Goal: Check status: Check status

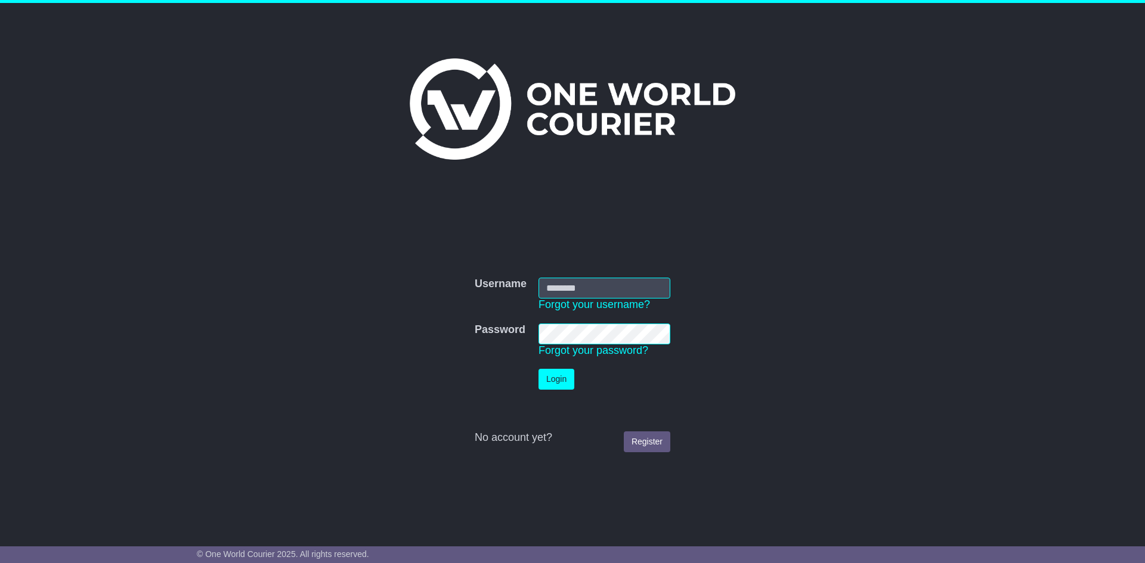
type input "******"
click at [564, 379] on button "Login" at bounding box center [556, 379] width 36 height 21
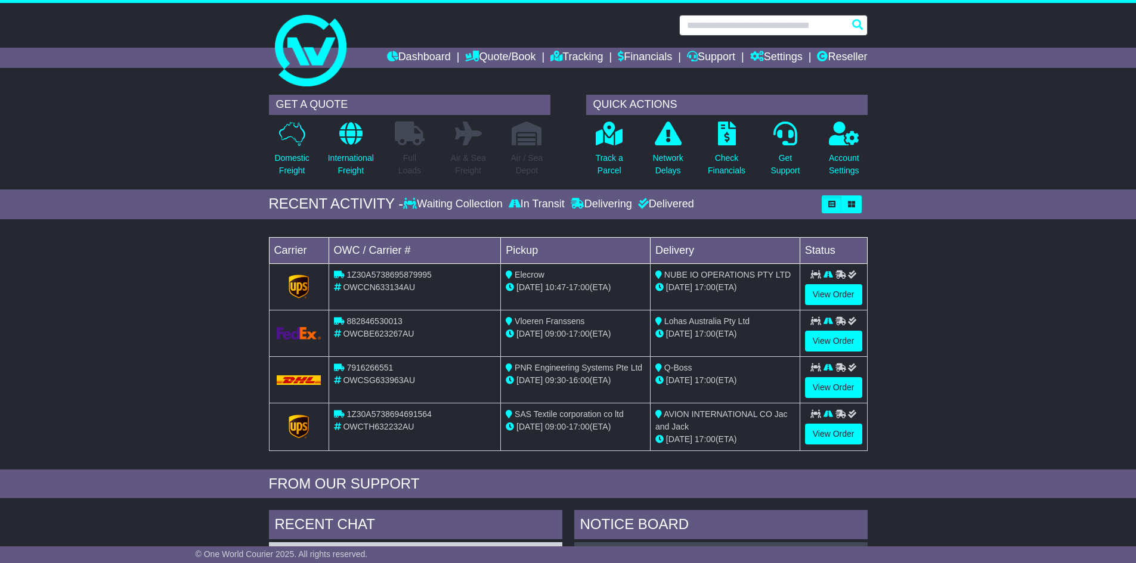
click at [739, 28] on input "text" at bounding box center [773, 25] width 188 height 21
paste input "*********"
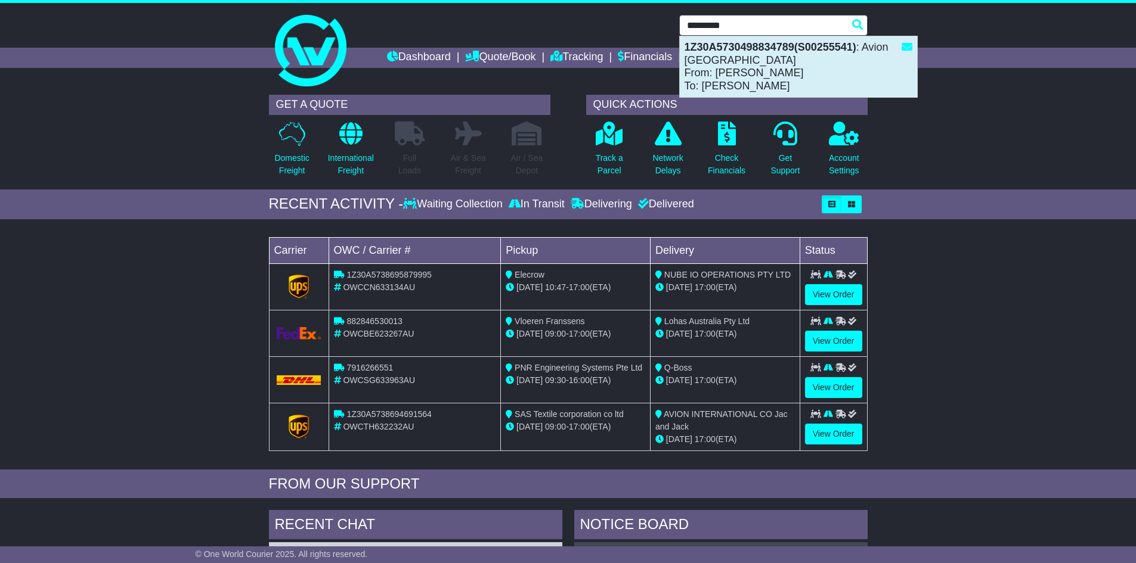
click at [832, 71] on div "1Z30A5730498834789(S00255541) : Avion [GEOGRAPHIC_DATA] From: [PERSON_NAME] To:…" at bounding box center [798, 66] width 237 height 61
type input "**********"
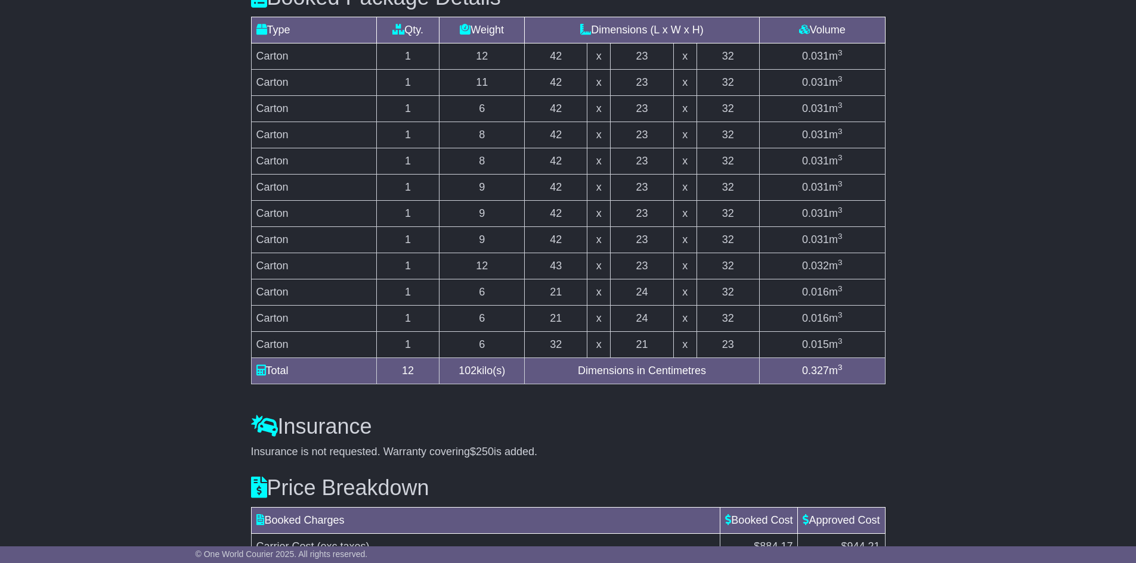
scroll to position [1073, 0]
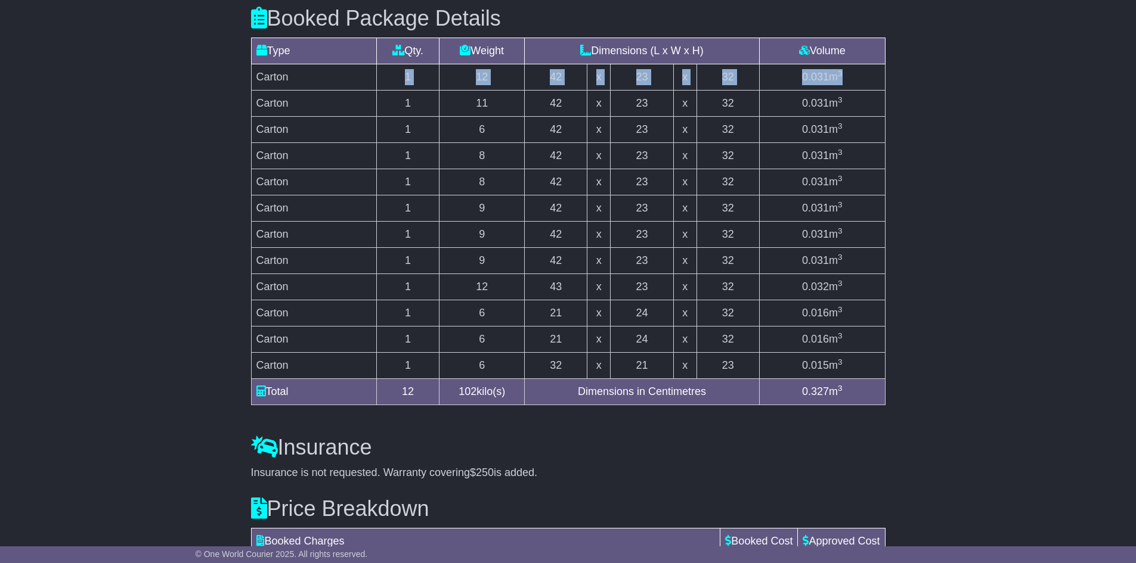
drag, startPoint x: 405, startPoint y: 77, endPoint x: 855, endPoint y: 79, distance: 450.2
click at [855, 79] on tr "Carton 1 12 42 x 23 x 32 0.031 m 3" at bounding box center [568, 77] width 634 height 26
click at [855, 79] on td "0.031 m 3" at bounding box center [822, 77] width 126 height 26
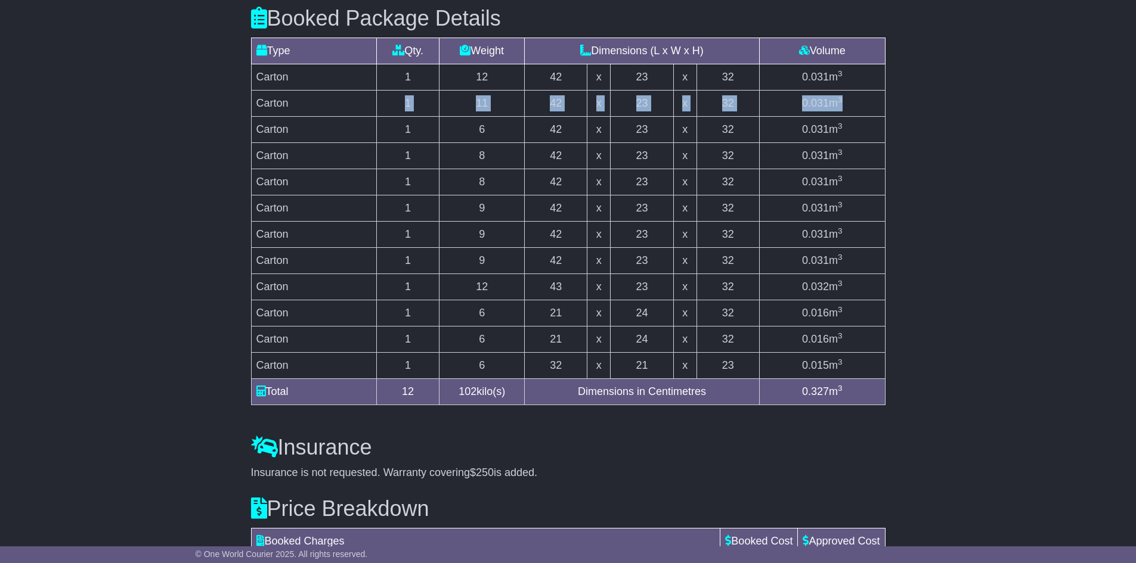
drag, startPoint x: 402, startPoint y: 103, endPoint x: 850, endPoint y: 100, distance: 448.4
click at [850, 100] on tr "Carton 1 11 42 x 23 x 32 0.031 m 3" at bounding box center [568, 104] width 634 height 26
click at [409, 128] on td "1" at bounding box center [407, 130] width 63 height 26
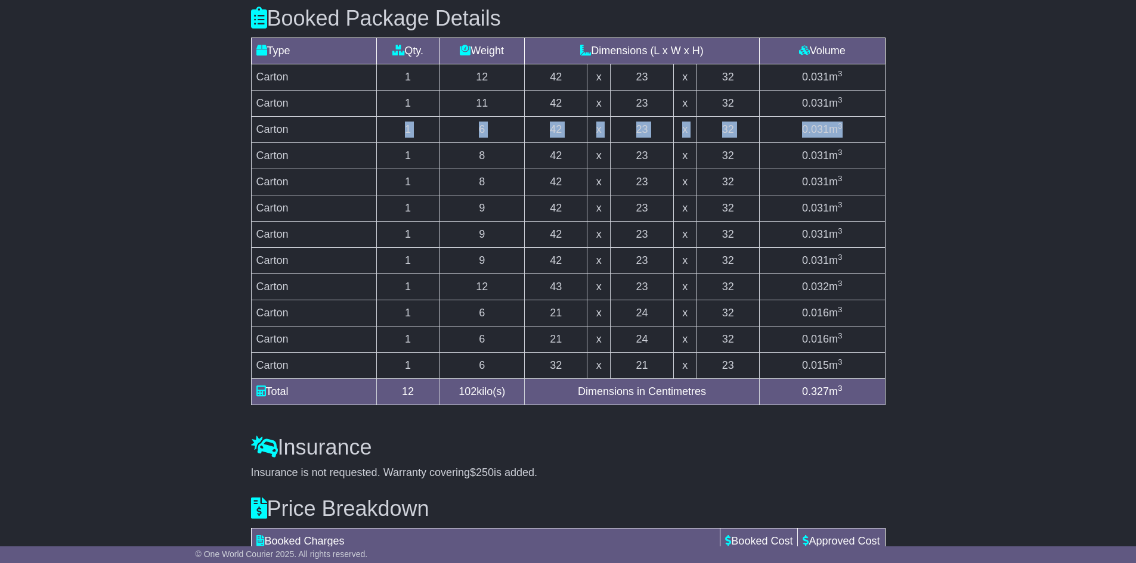
drag, startPoint x: 402, startPoint y: 129, endPoint x: 854, endPoint y: 128, distance: 452.0
click at [854, 128] on tr "Carton 1 6 42 x 23 x 32 0.031 m 3" at bounding box center [568, 130] width 634 height 26
click at [842, 150] on sup "3" at bounding box center [840, 152] width 5 height 9
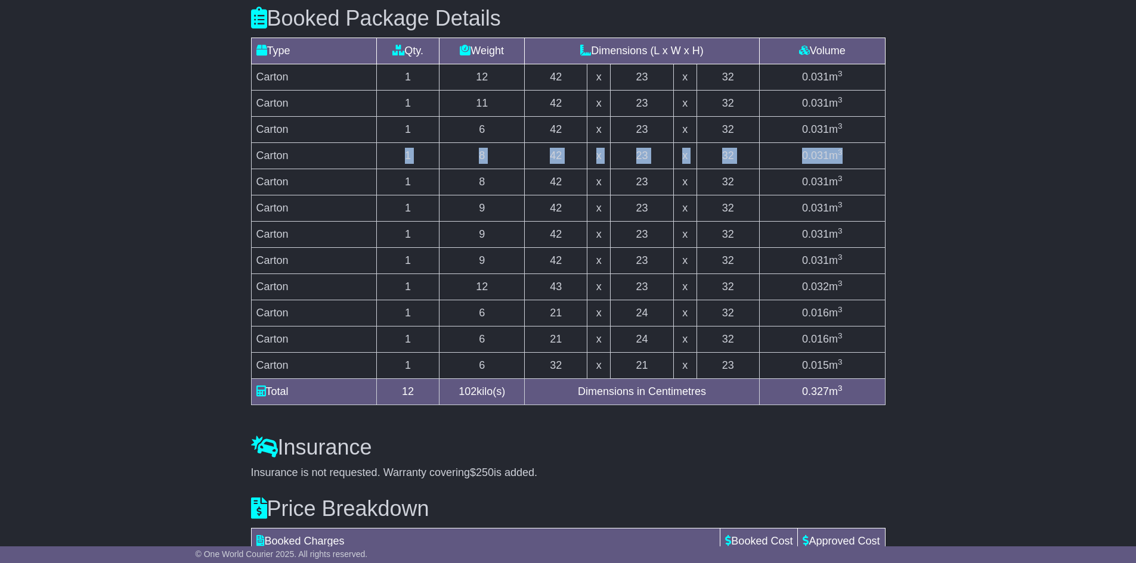
drag, startPoint x: 405, startPoint y: 156, endPoint x: 858, endPoint y: 151, distance: 453.2
click at [858, 151] on tr "Carton 1 8 42 x 23 x 32 0.031 m 3" at bounding box center [568, 156] width 634 height 26
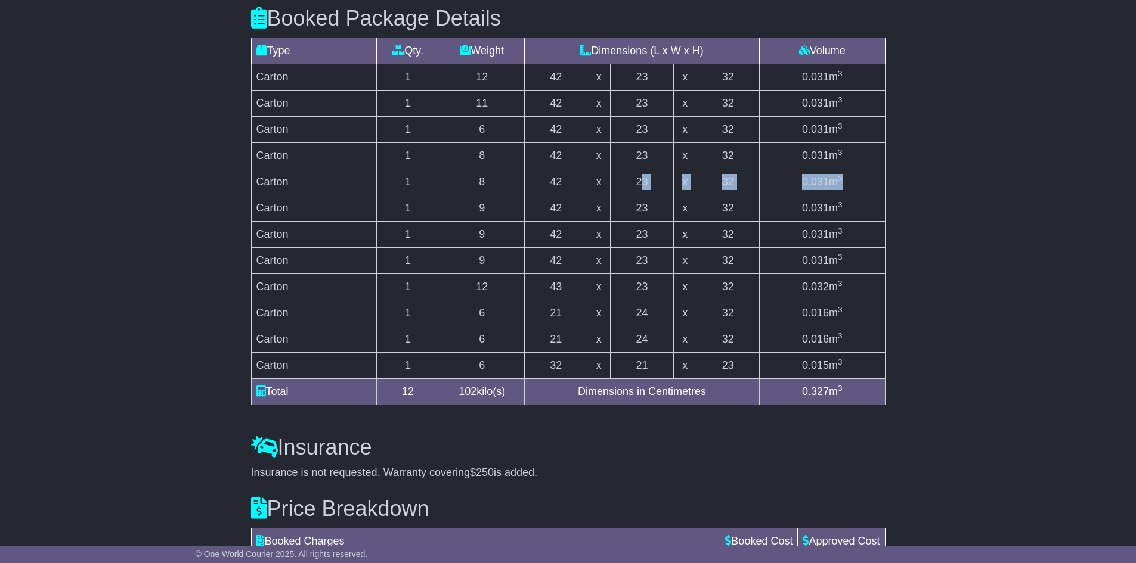
drag, startPoint x: 851, startPoint y: 179, endPoint x: 587, endPoint y: 188, distance: 264.3
click at [617, 188] on tr "Carton 1 8 42 x 23 x 32 0.031 m 3" at bounding box center [568, 182] width 634 height 26
click at [463, 186] on td "8" at bounding box center [481, 182] width 85 height 26
drag, startPoint x: 407, startPoint y: 185, endPoint x: 859, endPoint y: 176, distance: 452.6
click at [859, 176] on tr "Carton 1 8 42 x 23 x 32 0.031 m 3" at bounding box center [568, 182] width 634 height 26
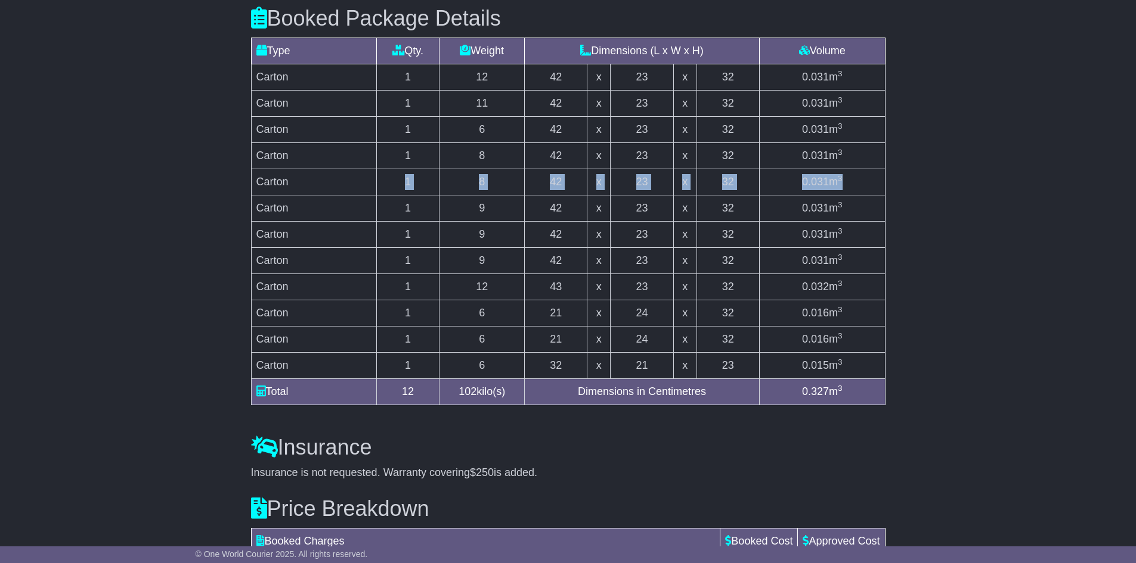
click at [859, 176] on td "0.031 m 3" at bounding box center [822, 182] width 126 height 26
drag, startPoint x: 841, startPoint y: 205, endPoint x: 587, endPoint y: 207, distance: 254.6
click at [647, 210] on tr "Carton 1 9 42 x 23 x 32 0.031 m 3" at bounding box center [568, 209] width 634 height 26
drag, startPoint x: 587, startPoint y: 207, endPoint x: 456, endPoint y: 205, distance: 130.6
click at [569, 207] on tr "Carton 1 9 42 x 23 x 32 0.031 m 3" at bounding box center [568, 209] width 634 height 26
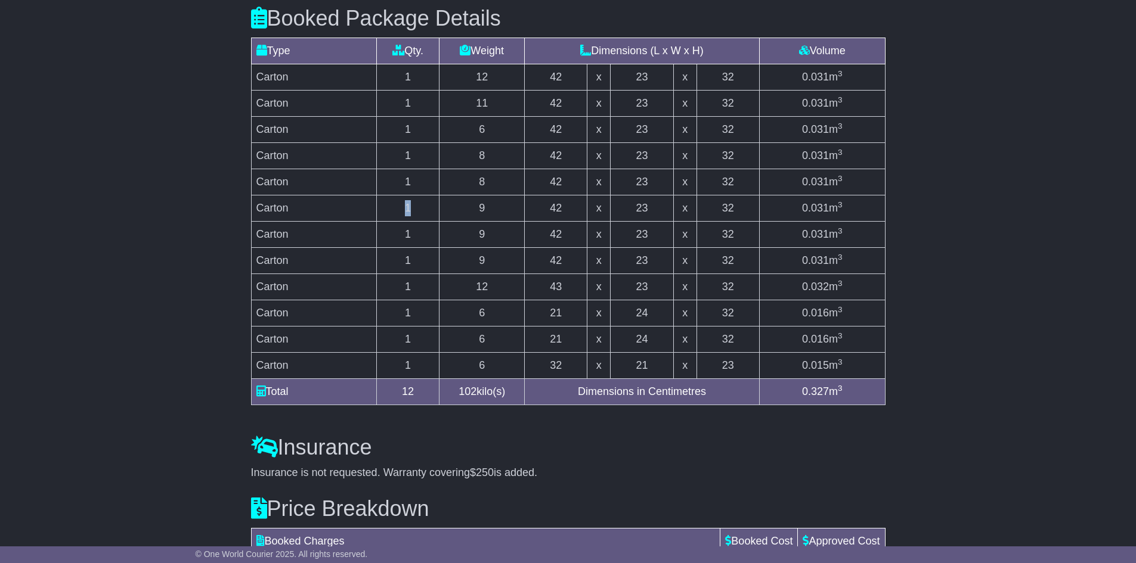
drag, startPoint x: 402, startPoint y: 209, endPoint x: 414, endPoint y: 207, distance: 12.1
click at [414, 207] on td "1" at bounding box center [407, 209] width 63 height 26
click at [492, 201] on td "9" at bounding box center [481, 209] width 85 height 26
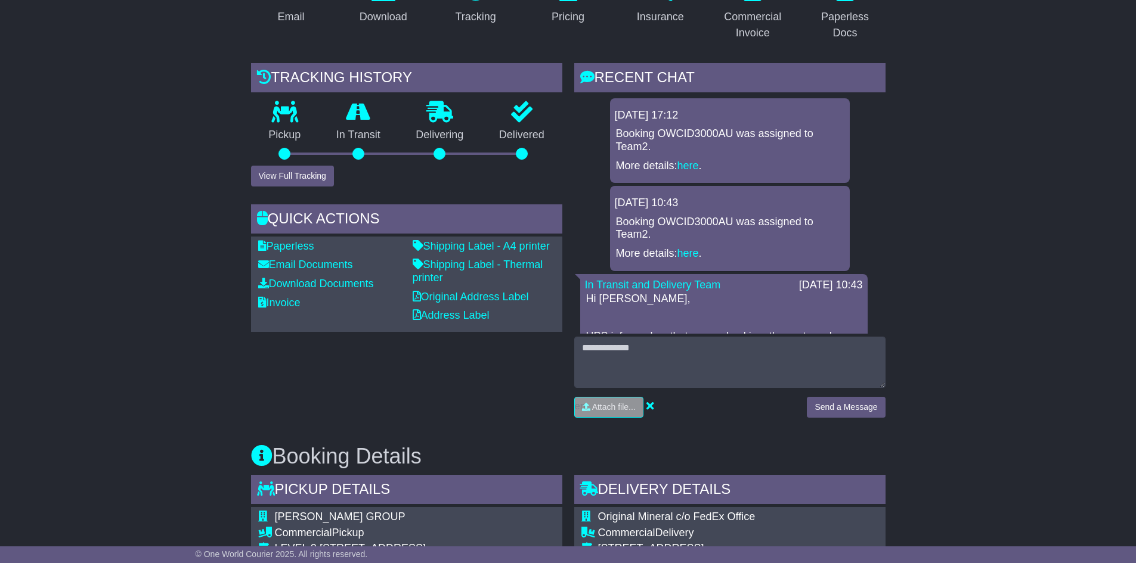
scroll to position [298, 0]
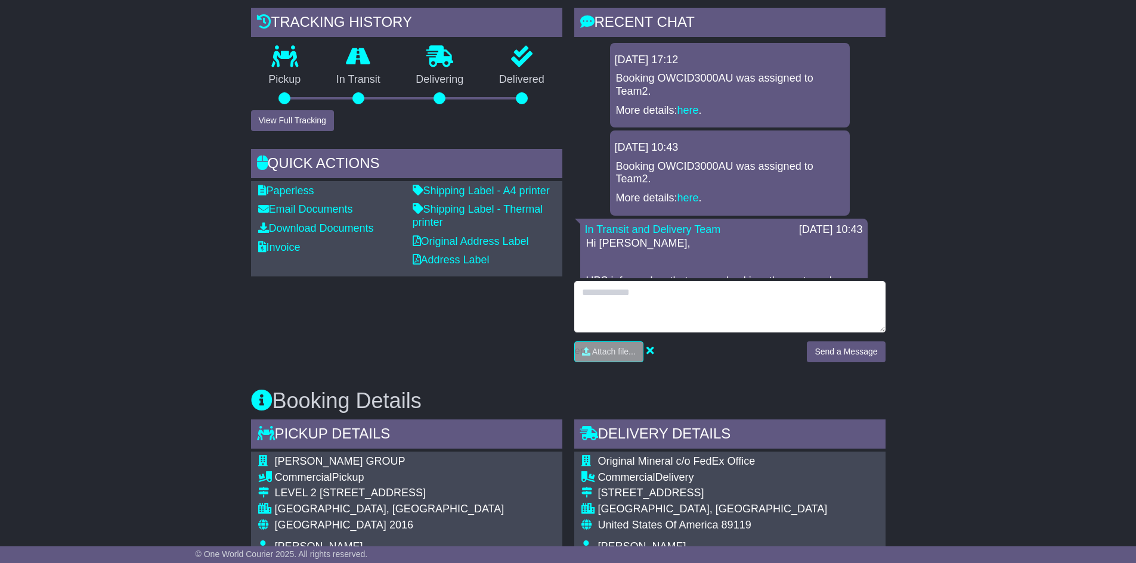
click at [807, 305] on textarea at bounding box center [729, 306] width 311 height 51
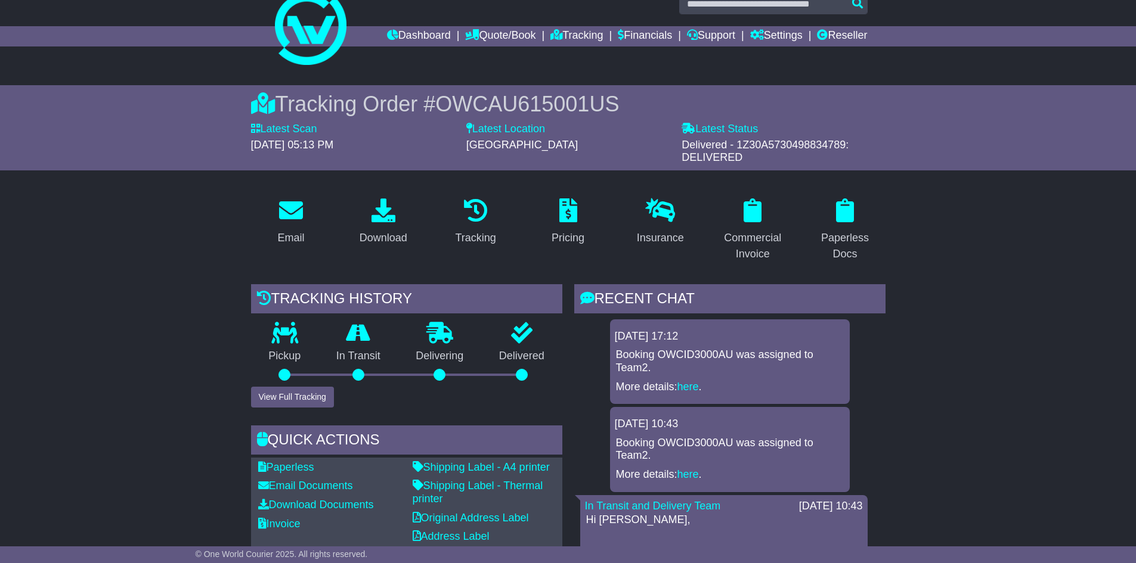
scroll to position [0, 0]
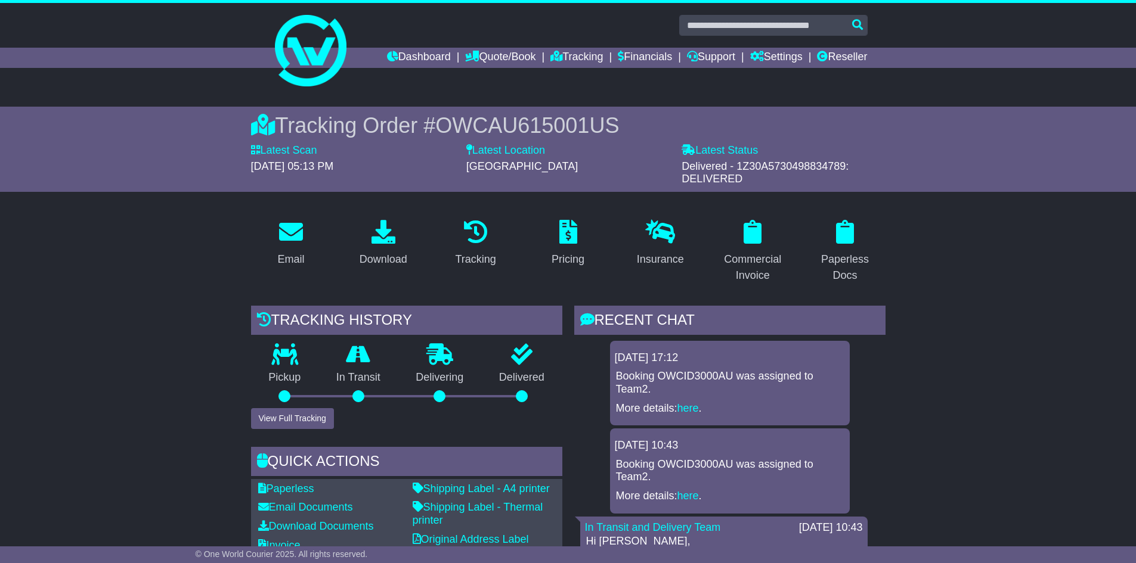
drag, startPoint x: 275, startPoint y: 321, endPoint x: 422, endPoint y: 321, distance: 146.7
click at [422, 321] on div "Tracking history" at bounding box center [406, 322] width 311 height 32
drag, startPoint x: 274, startPoint y: 319, endPoint x: 426, endPoint y: 323, distance: 152.1
click at [426, 323] on div "Tracking history" at bounding box center [406, 322] width 311 height 32
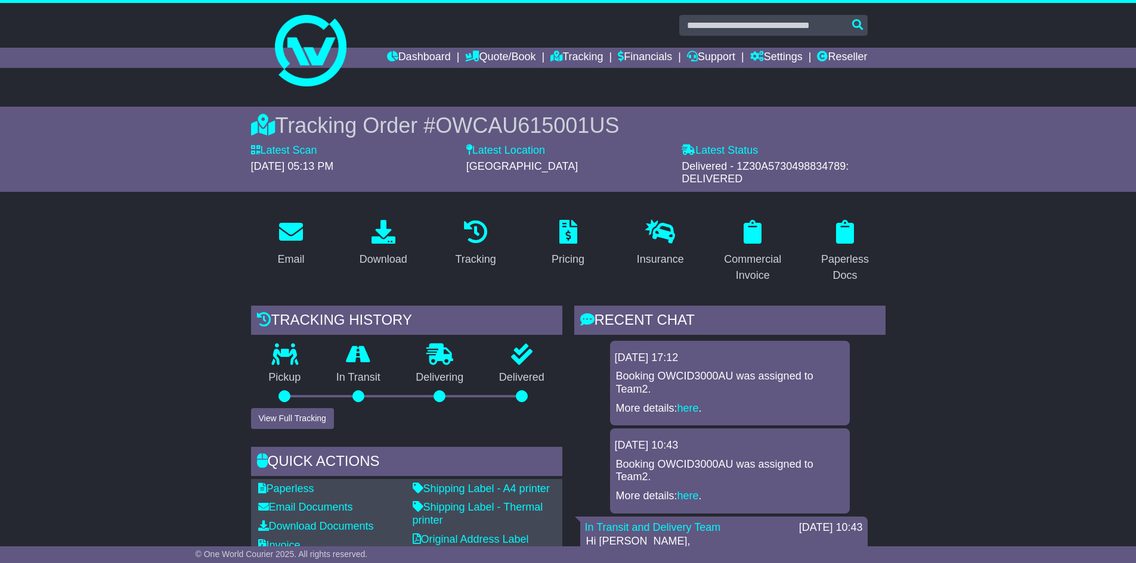
click at [426, 323] on div "Tracking history" at bounding box center [406, 322] width 311 height 32
drag, startPoint x: 600, startPoint y: 321, endPoint x: 723, endPoint y: 326, distance: 122.9
click at [723, 326] on div "RECENT CHAT" at bounding box center [729, 322] width 311 height 32
drag, startPoint x: 663, startPoint y: 319, endPoint x: 707, endPoint y: 317, distance: 44.2
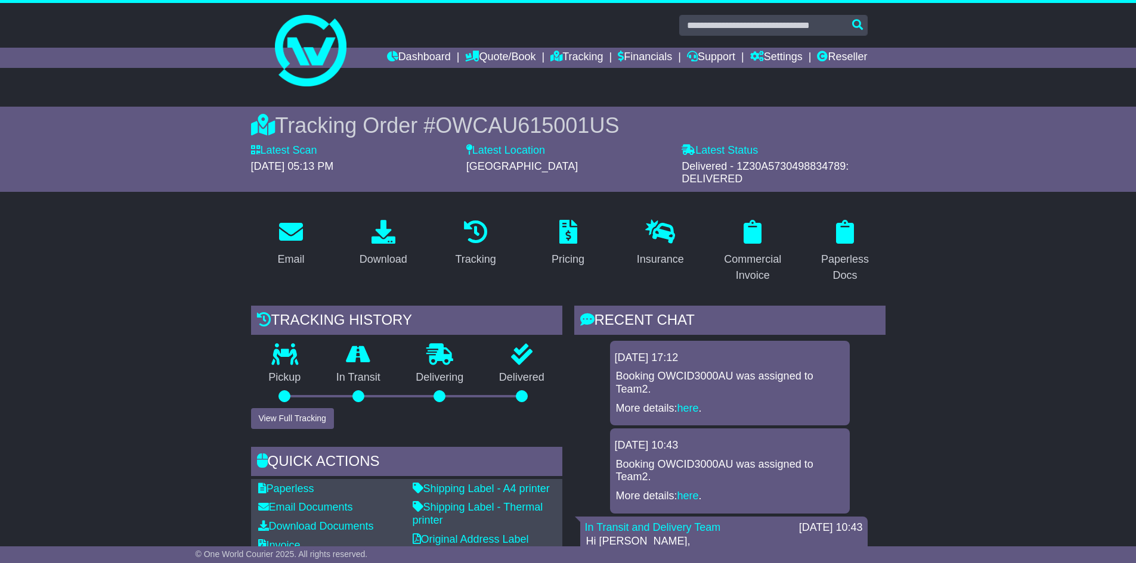
click at [707, 317] on div "RECENT CHAT" at bounding box center [729, 322] width 311 height 32
drag, startPoint x: 597, startPoint y: 318, endPoint x: 686, endPoint y: 323, distance: 89.5
click at [686, 323] on div "RECENT CHAT" at bounding box center [729, 322] width 311 height 32
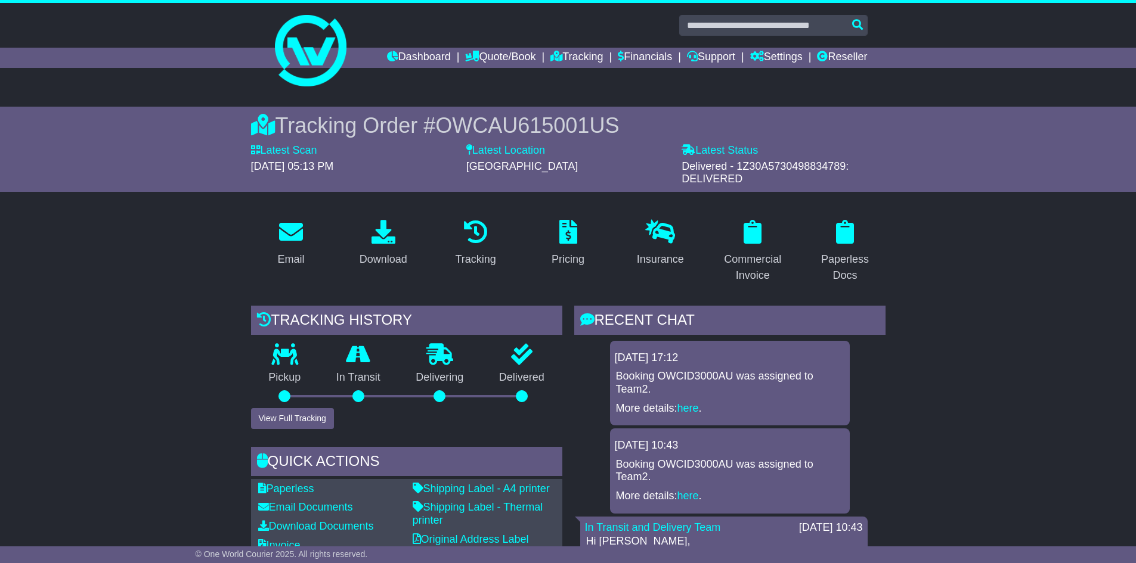
click at [695, 321] on div "RECENT CHAT" at bounding box center [729, 322] width 311 height 32
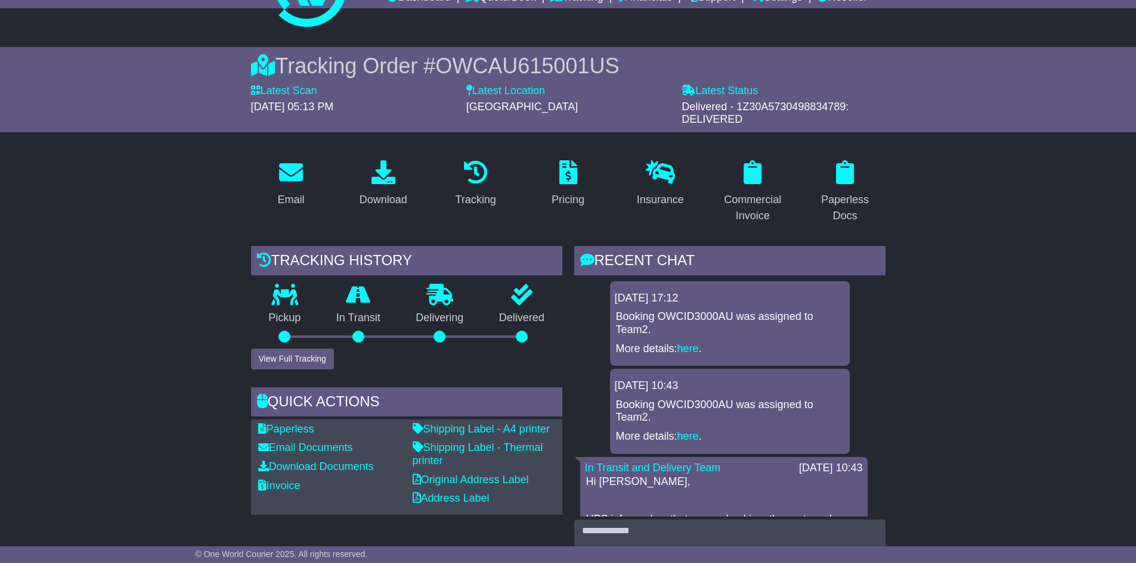
scroll to position [119, 0]
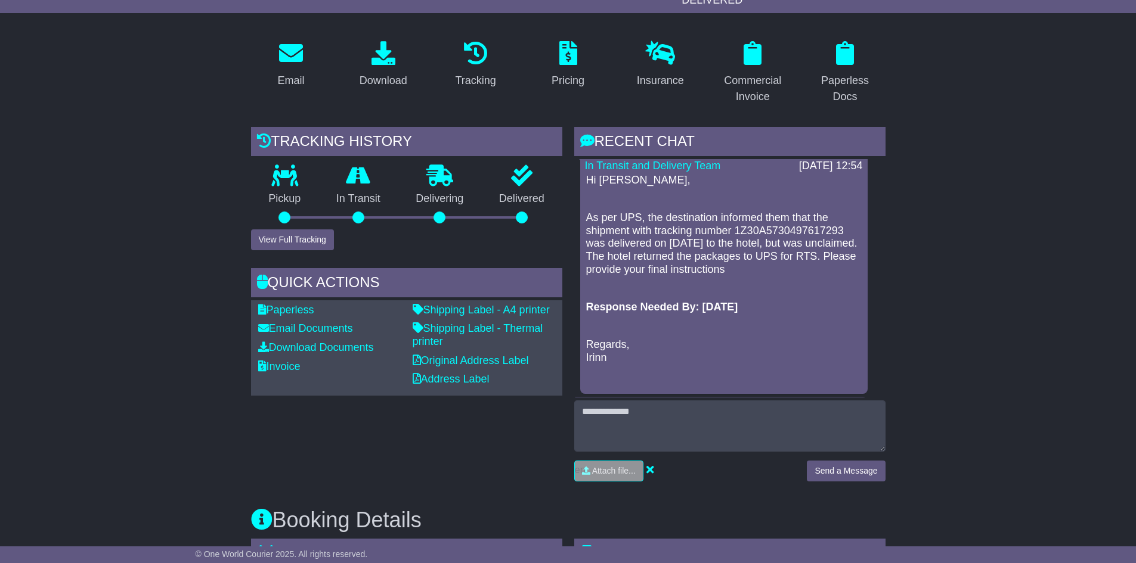
scroll to position [1669, 0]
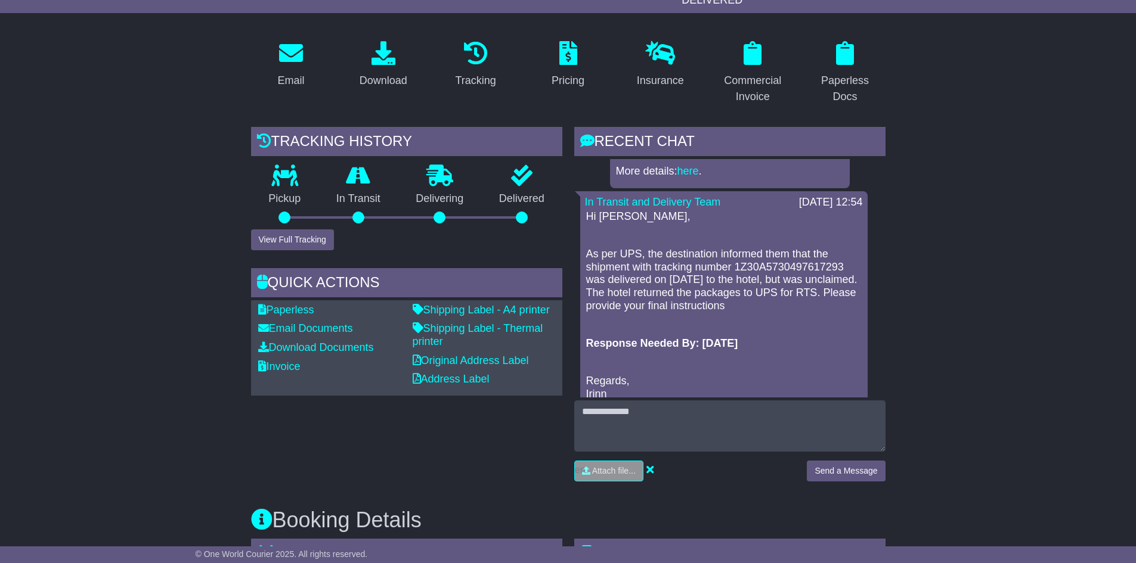
drag, startPoint x: 586, startPoint y: 229, endPoint x: 817, endPoint y: 322, distance: 249.3
click at [817, 322] on div "Hi Kevin, As per UPS, the destination informed them that the shipment with trac…" at bounding box center [724, 314] width 278 height 209
click at [817, 312] on p "As per UPS, the destination informed them that the shipment with tracking numbe…" at bounding box center [723, 280] width 275 height 64
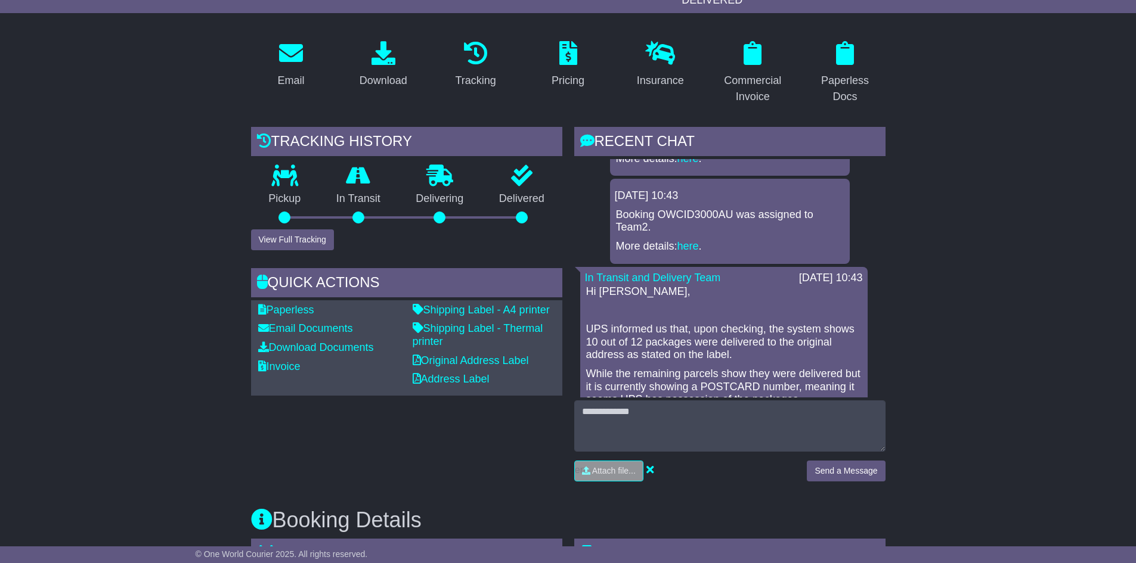
scroll to position [0, 0]
